Goal: Task Accomplishment & Management: Manage account settings

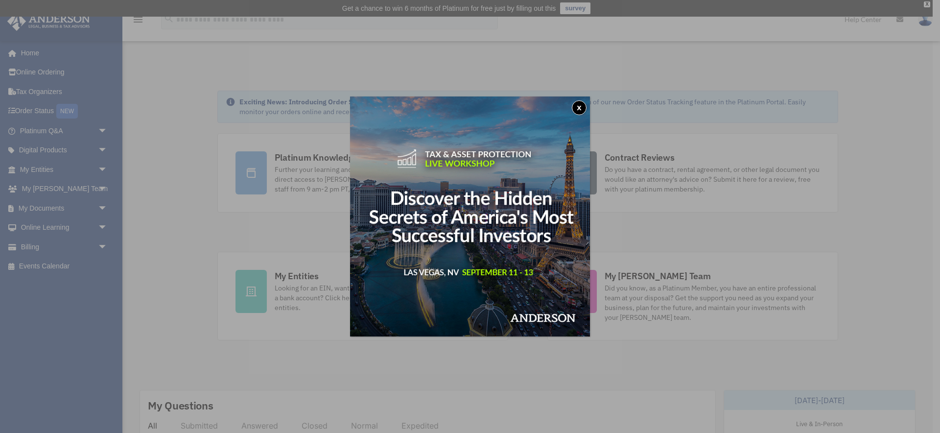
click at [579, 106] on button "x" at bounding box center [579, 107] width 15 height 15
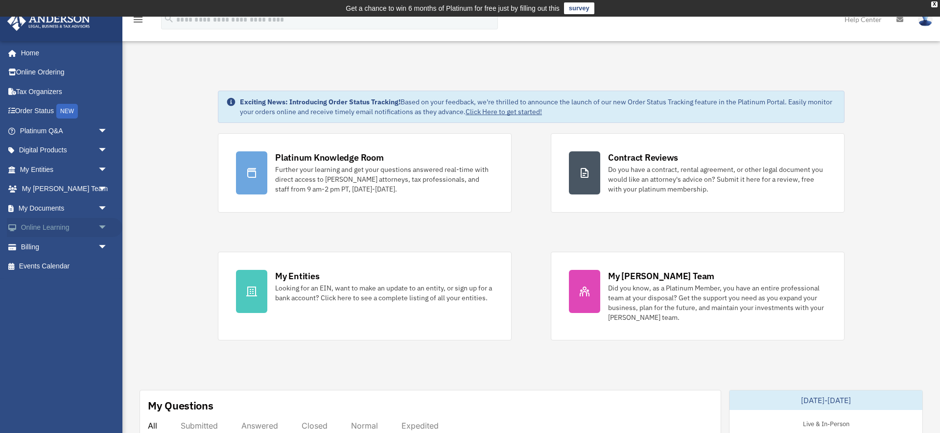
scroll to position [1, 0]
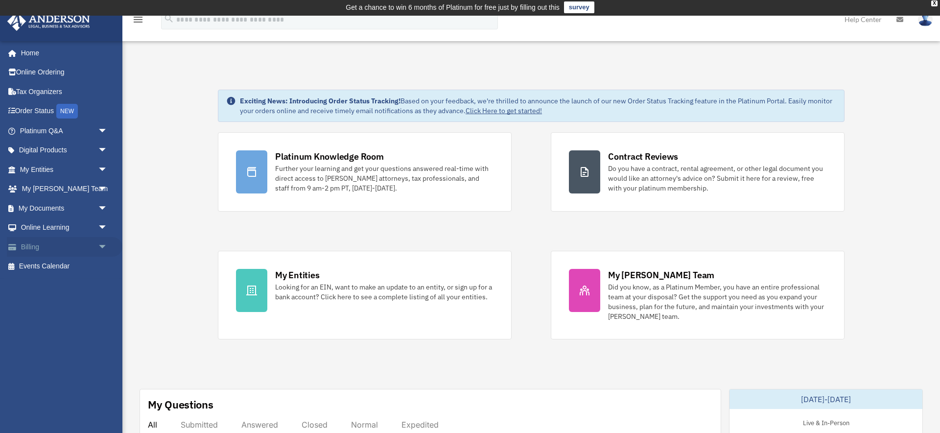
click at [103, 244] on span "arrow_drop_down" at bounding box center [108, 247] width 20 height 20
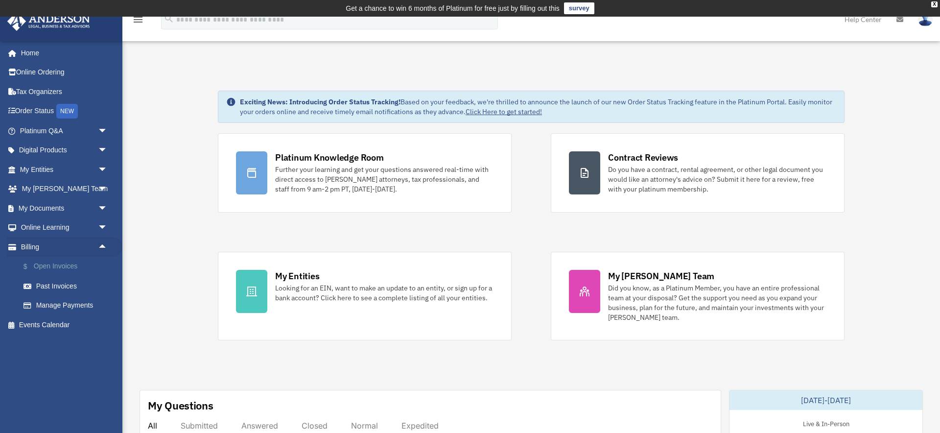
click at [65, 265] on link "$ Open Invoices" at bounding box center [68, 267] width 109 height 20
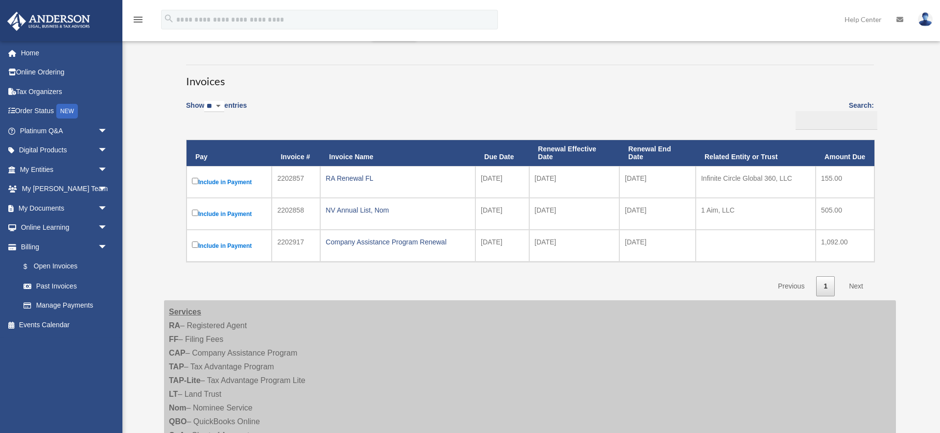
scroll to position [72, 0]
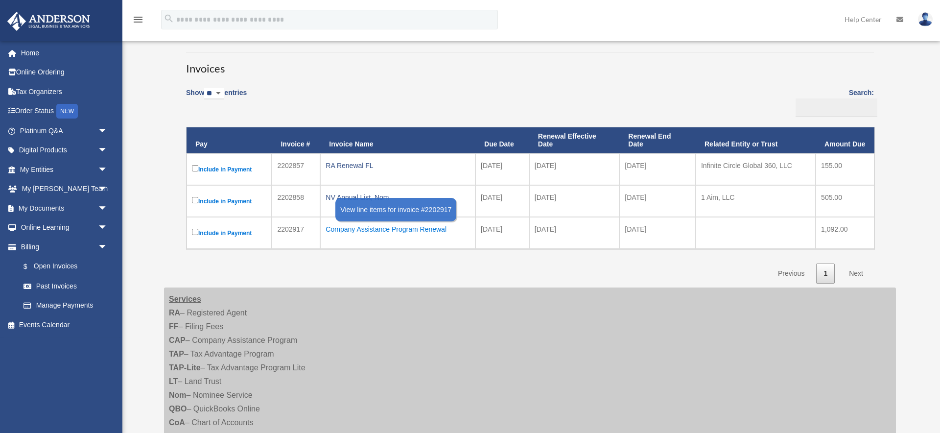
click at [384, 230] on div "Company Assistance Program Renewal" at bounding box center [398, 229] width 145 height 14
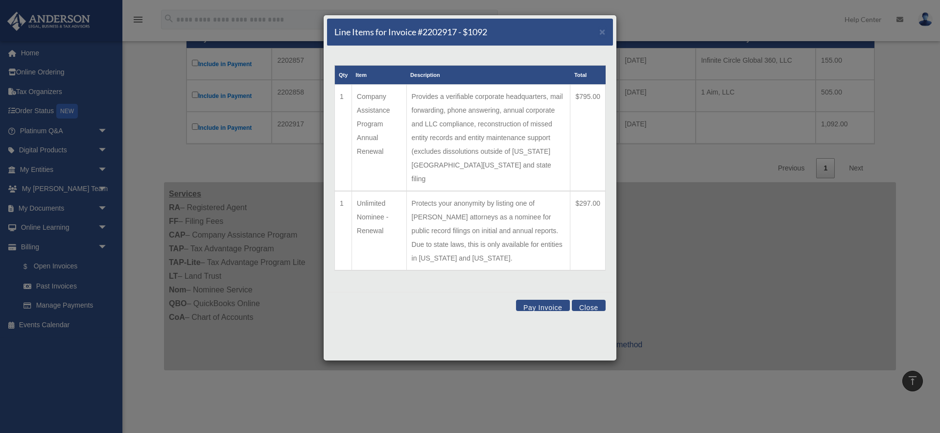
scroll to position [178, 0]
click at [587, 300] on button "Close" at bounding box center [589, 305] width 34 height 11
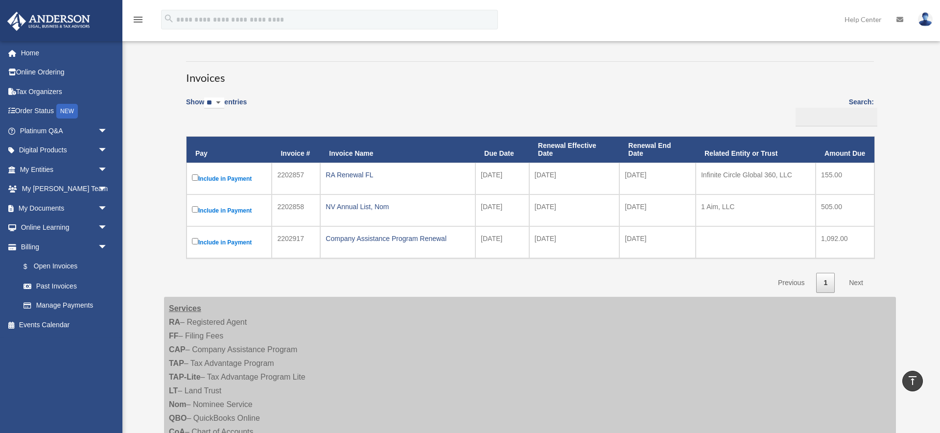
scroll to position [0, 0]
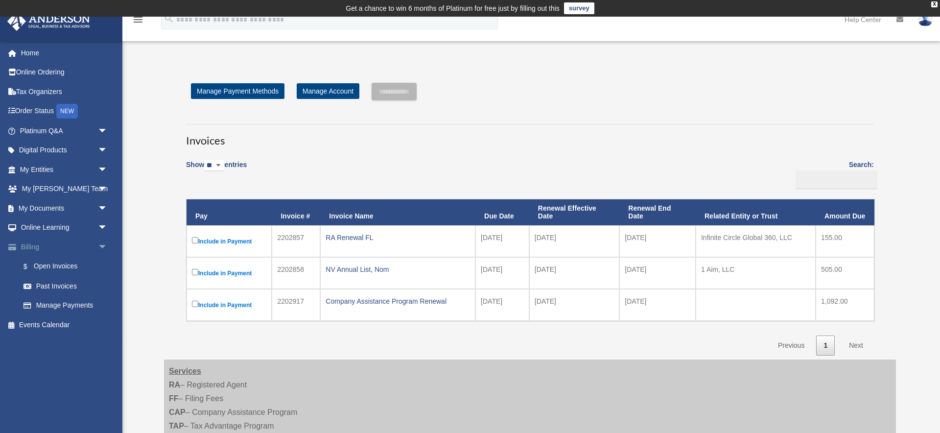
click at [104, 244] on span "arrow_drop_down" at bounding box center [108, 247] width 20 height 20
click at [33, 54] on link "Home" at bounding box center [65, 53] width 116 height 20
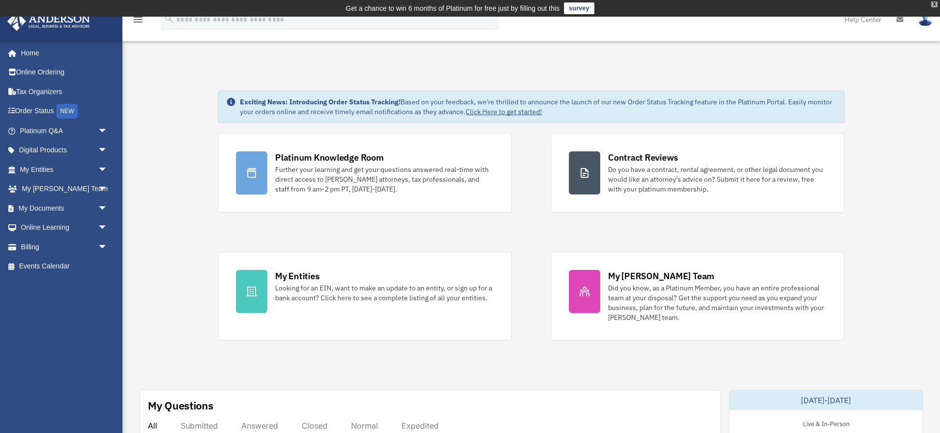
click at [935, 5] on div "X" at bounding box center [935, 4] width 6 height 6
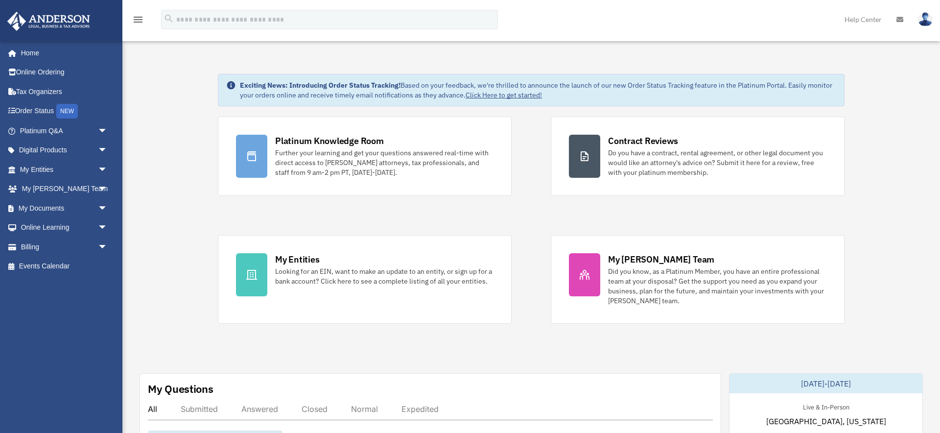
click at [924, 19] on img at bounding box center [925, 19] width 15 height 14
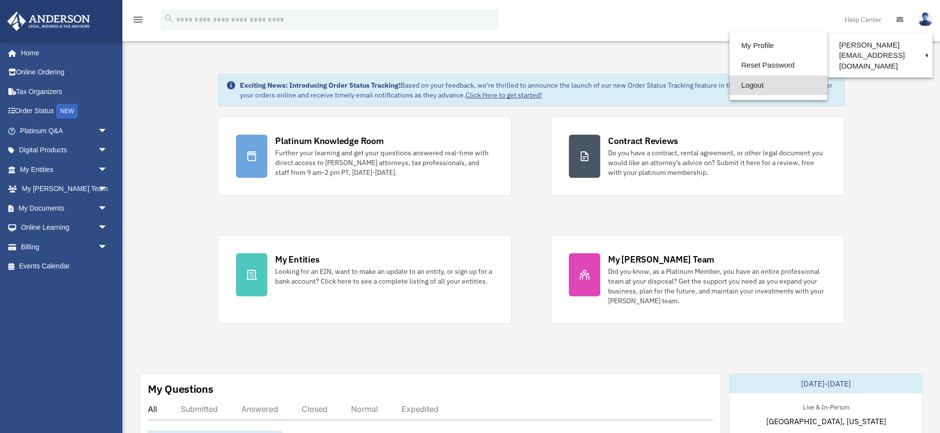
click at [730, 85] on link "Logout" at bounding box center [779, 85] width 98 height 20
